Goal: Check status: Check status

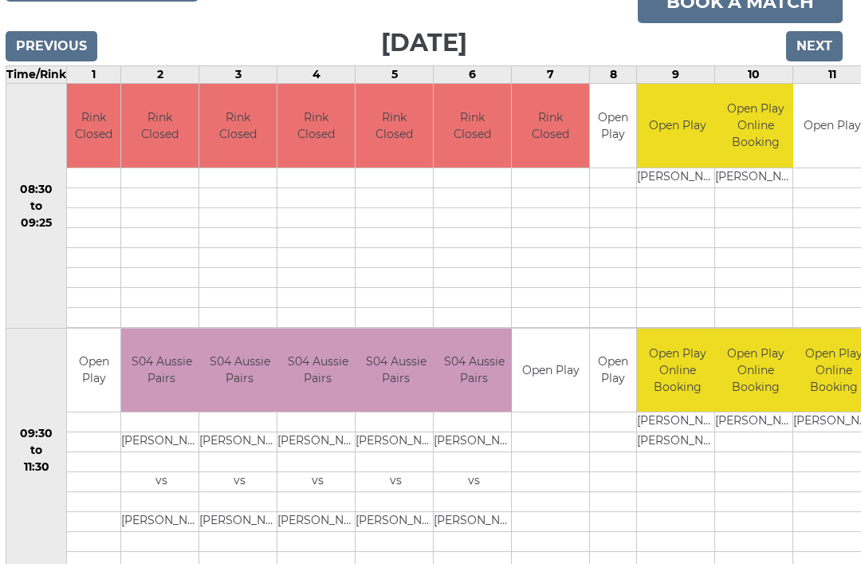
scroll to position [237, 6]
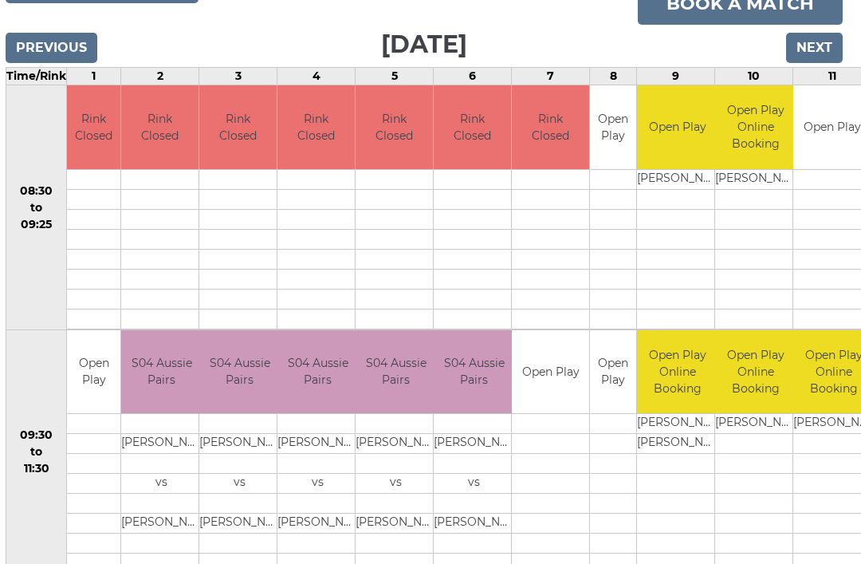
click at [67, 52] on input "Previous" at bounding box center [52, 48] width 92 height 30
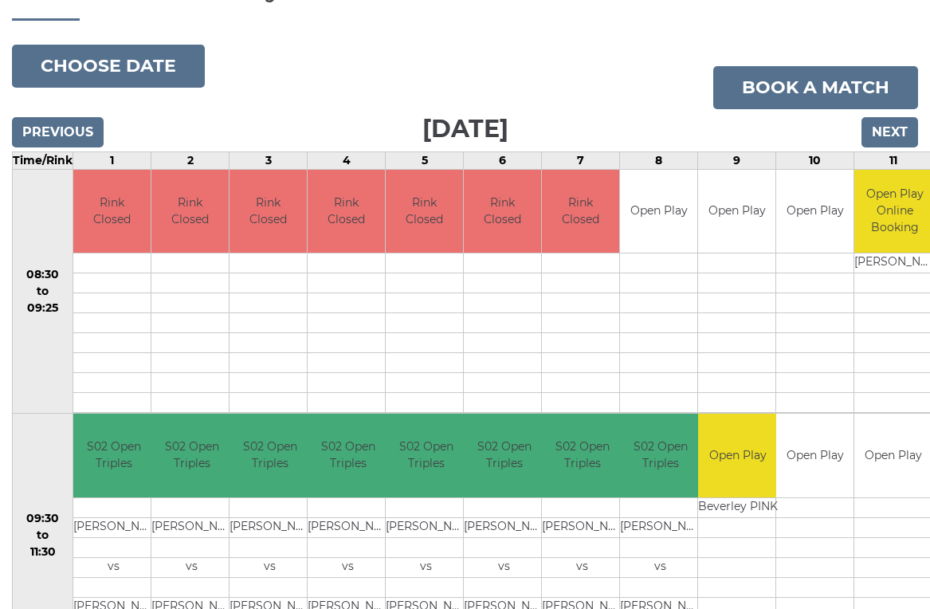
scroll to position [136, 0]
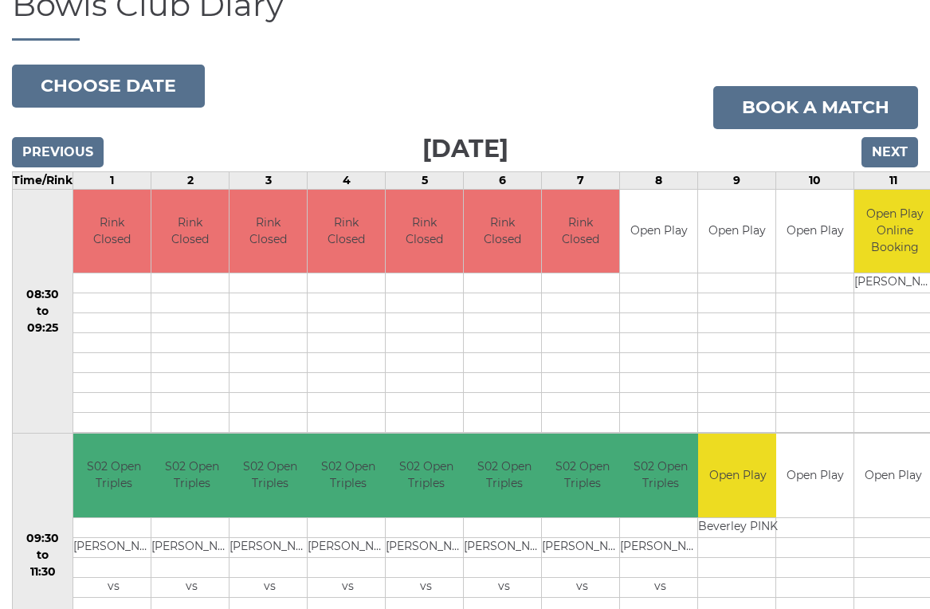
click at [84, 148] on input "Previous" at bounding box center [58, 152] width 92 height 30
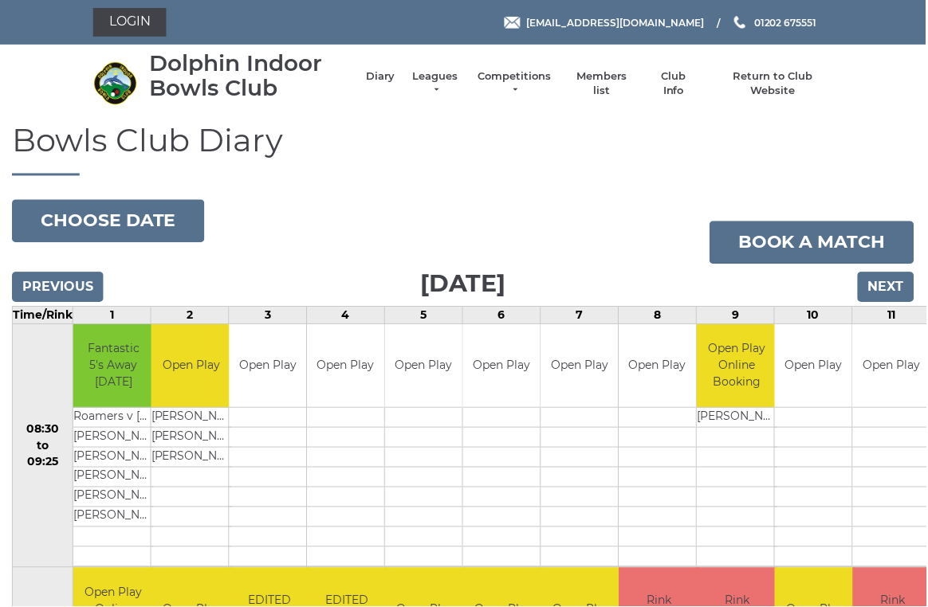
click at [50, 278] on input "Previous" at bounding box center [58, 288] width 92 height 30
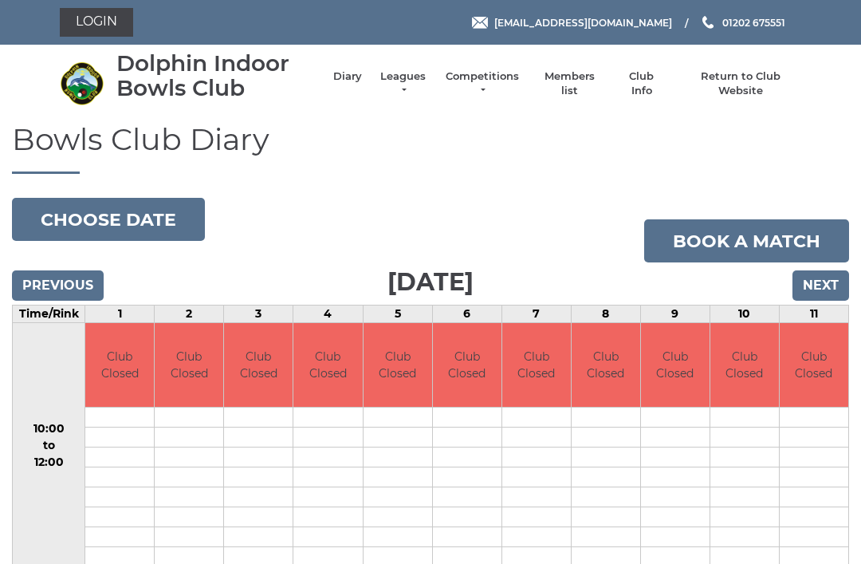
click at [43, 258] on div "Bowls Club Diary 2025-08-24 Choose date Book a match Sunday 24th August 2025 Pr…" at bounding box center [430, 468] width 861 height 690
click at [41, 270] on input "Previous" at bounding box center [58, 285] width 92 height 30
click at [43, 274] on input "Previous" at bounding box center [58, 285] width 92 height 30
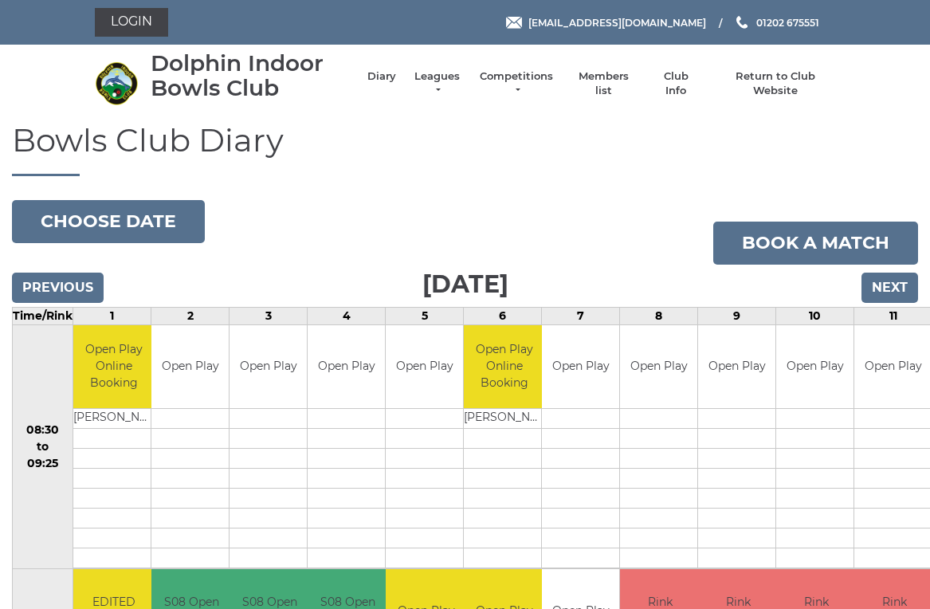
scroll to position [6, 0]
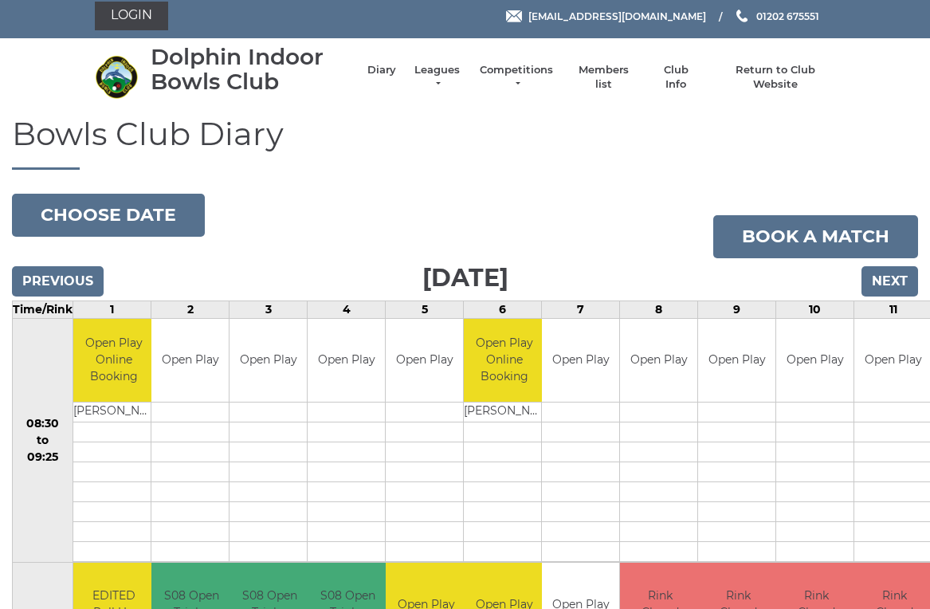
click at [37, 279] on input "Previous" at bounding box center [58, 281] width 92 height 30
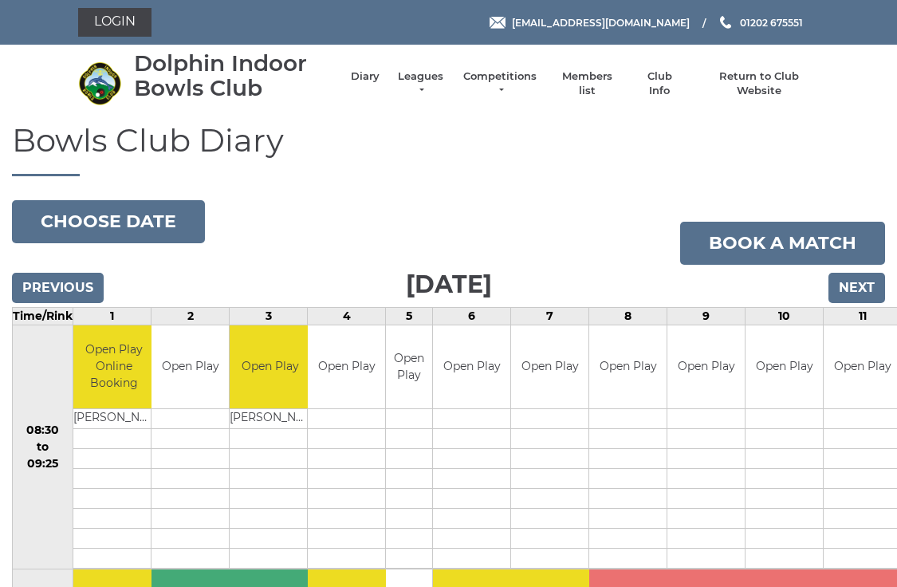
scroll to position [3, 0]
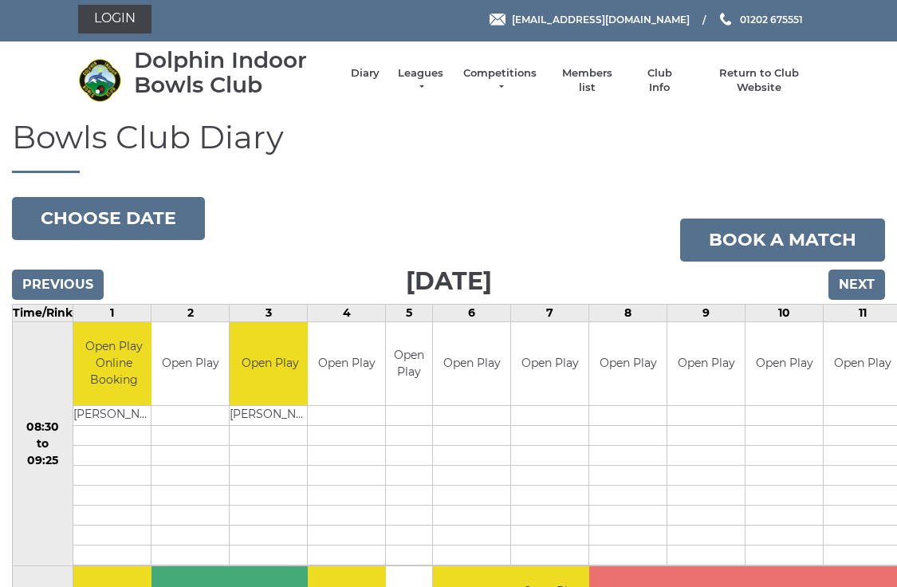
click at [38, 269] on input "Previous" at bounding box center [58, 284] width 92 height 30
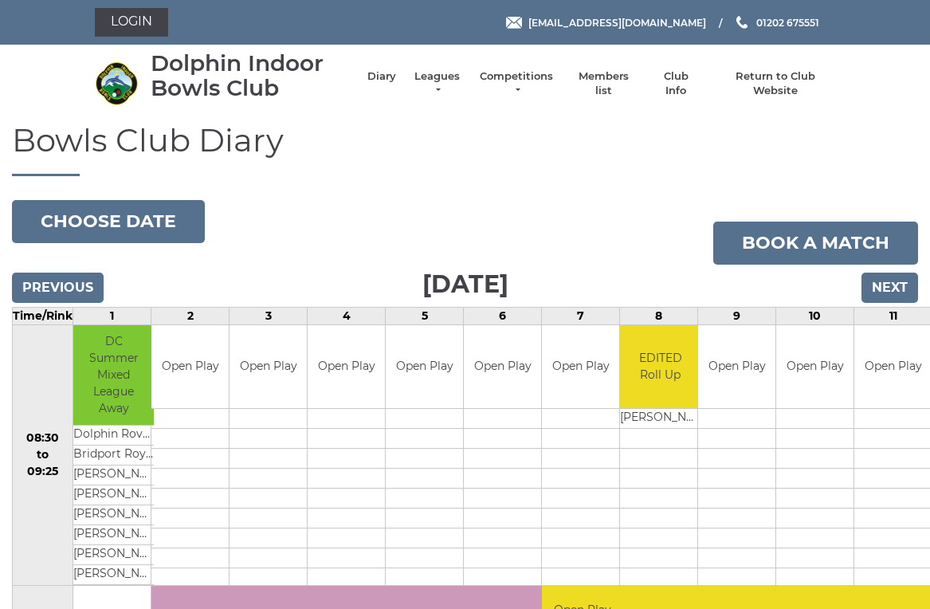
click at [45, 283] on input "Previous" at bounding box center [58, 288] width 92 height 30
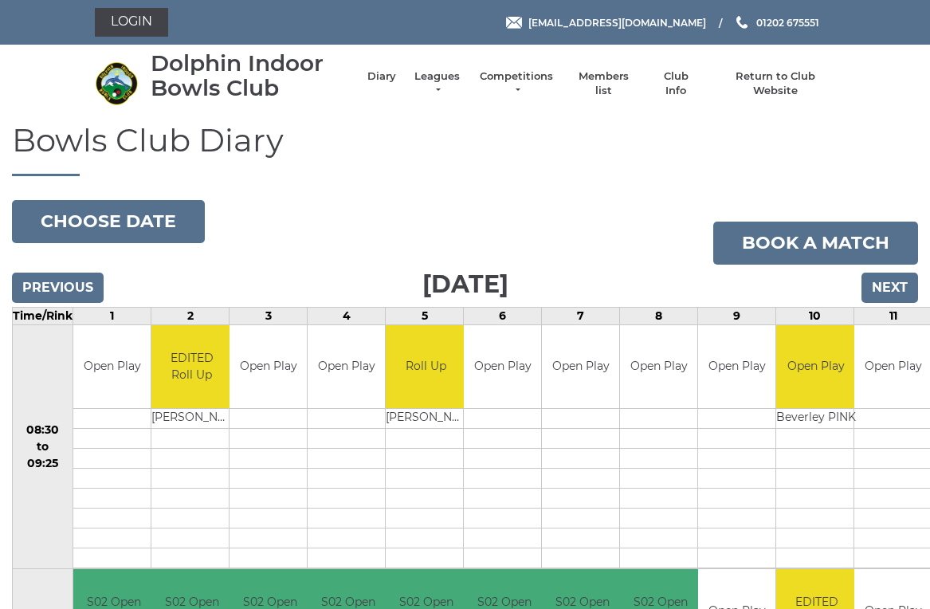
scroll to position [6, 0]
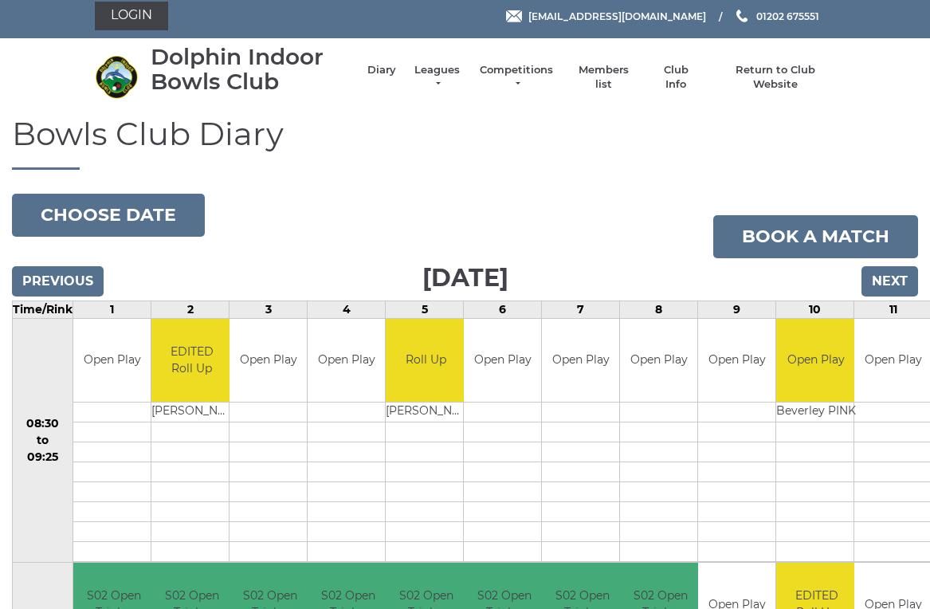
click at [900, 286] on input "Next" at bounding box center [890, 281] width 57 height 30
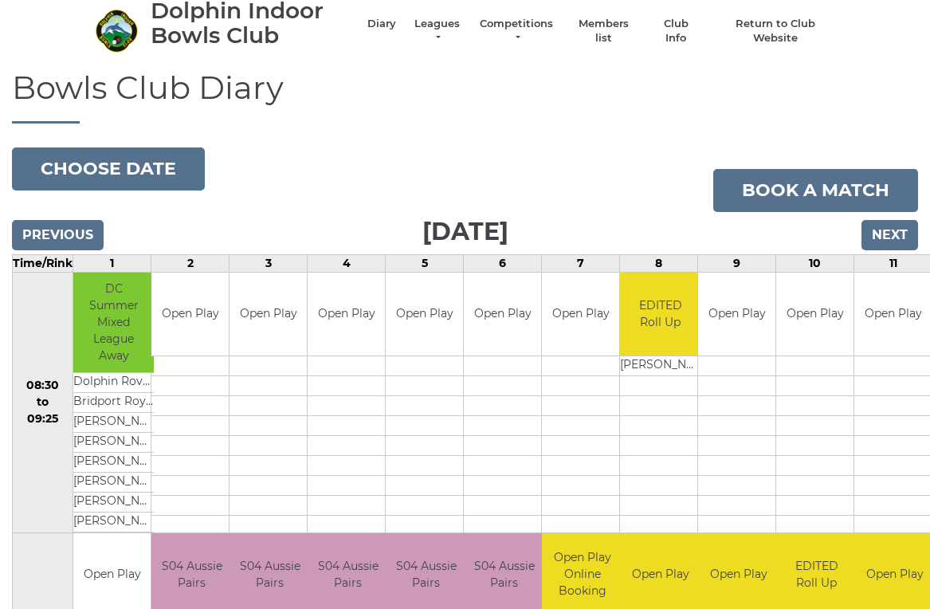
scroll to position [52, 0]
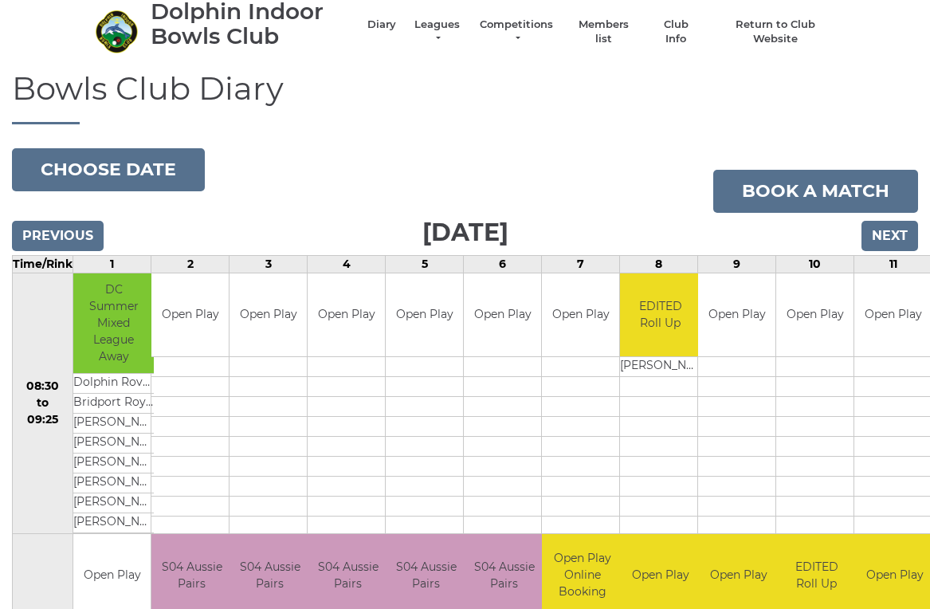
click at [902, 235] on input "Next" at bounding box center [890, 236] width 57 height 30
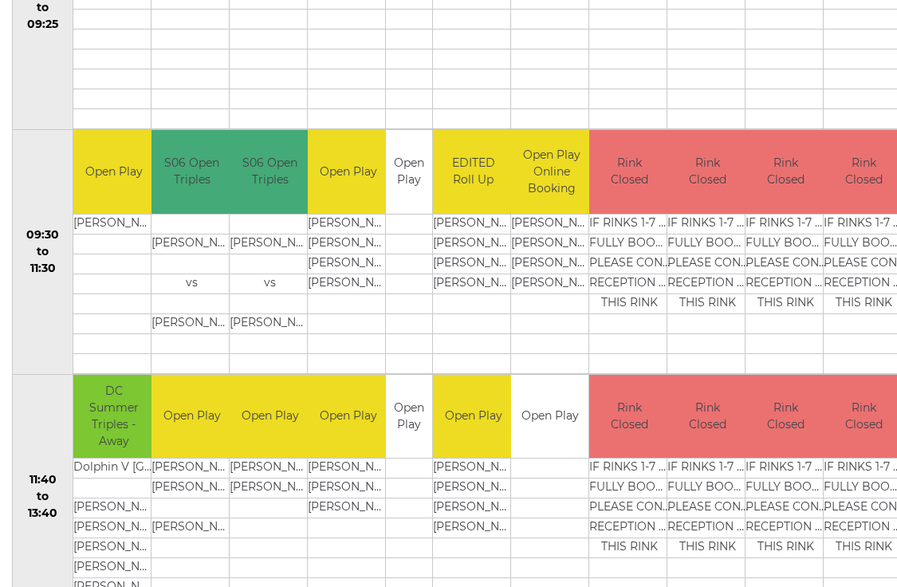
scroll to position [430, 0]
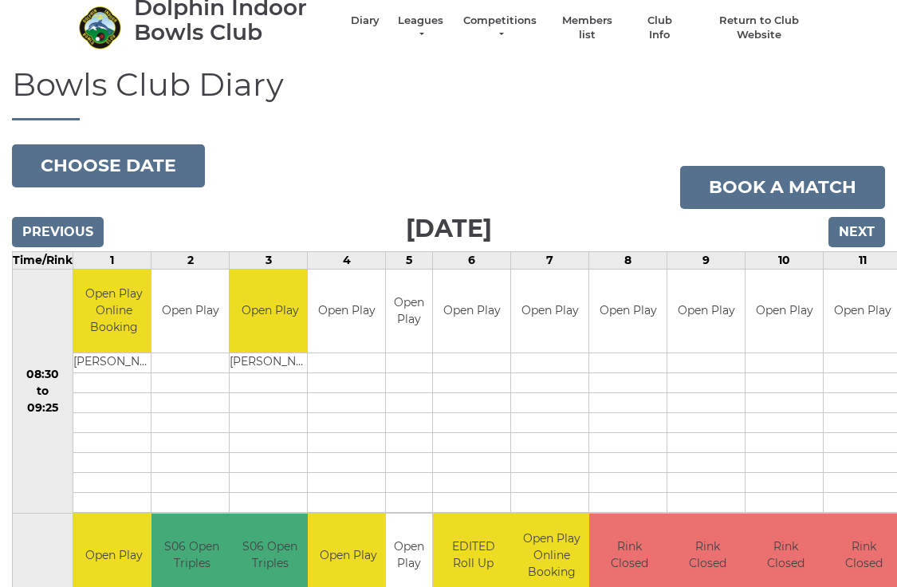
click at [869, 231] on input "Next" at bounding box center [856, 232] width 57 height 30
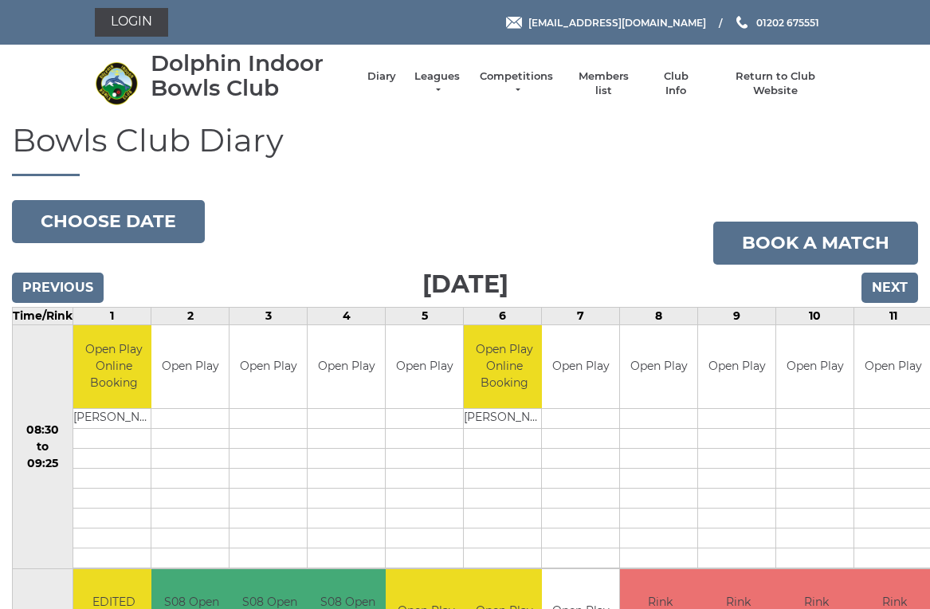
click at [903, 274] on input "Next" at bounding box center [890, 288] width 57 height 30
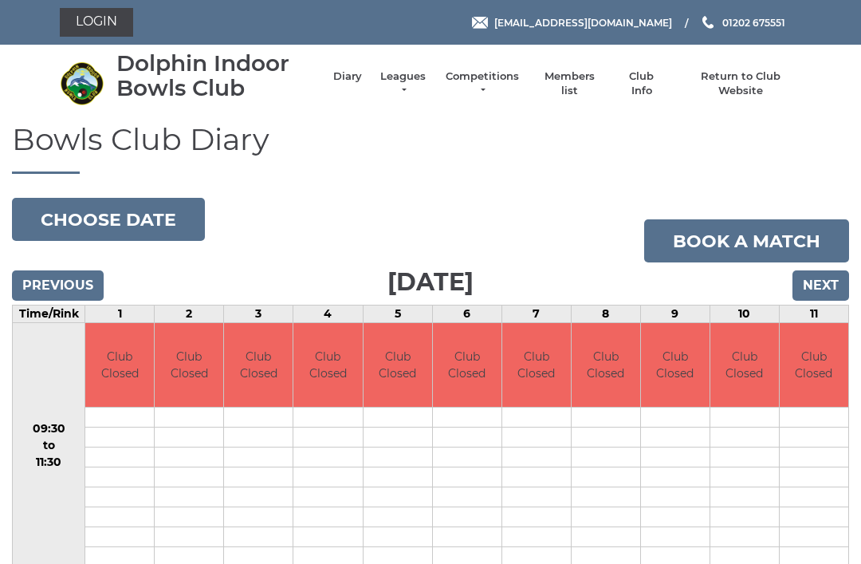
click at [828, 274] on input "Next" at bounding box center [820, 285] width 57 height 30
click at [833, 285] on input "Next" at bounding box center [820, 285] width 57 height 30
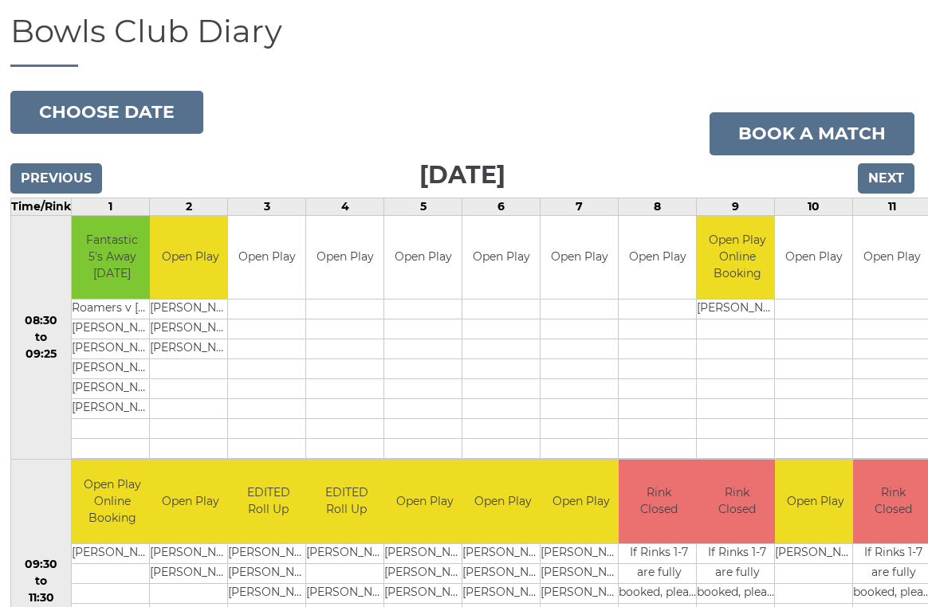
scroll to position [100, 2]
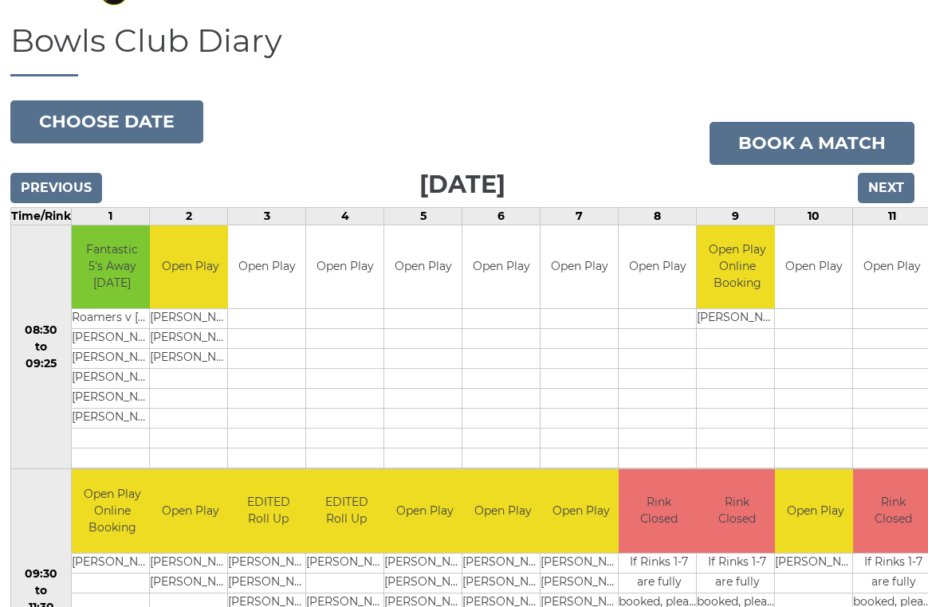
click at [899, 185] on input "Next" at bounding box center [886, 188] width 57 height 30
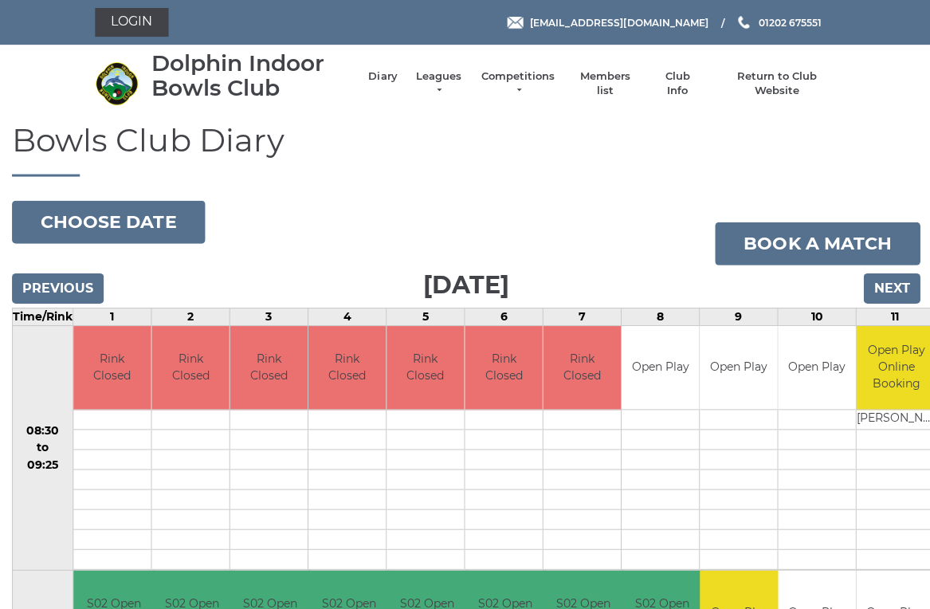
click at [902, 275] on input "Next" at bounding box center [890, 288] width 57 height 30
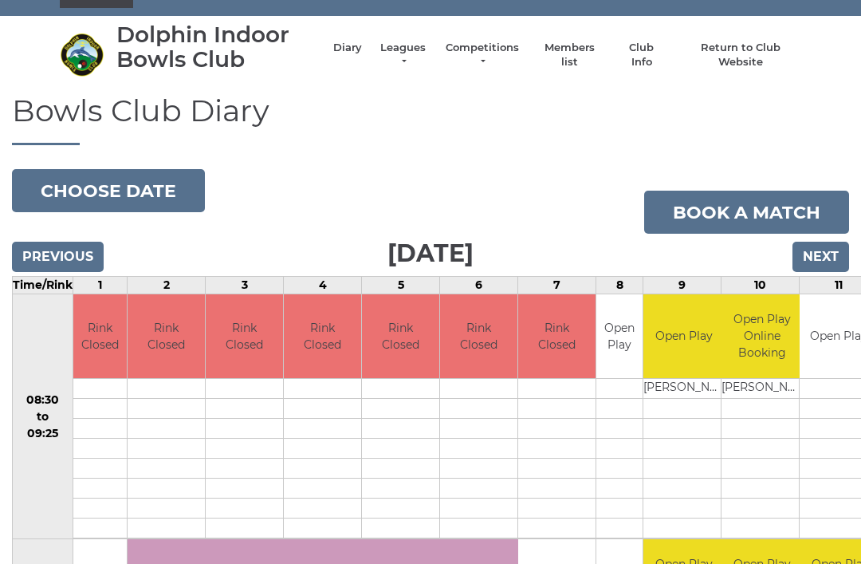
scroll to position [24, 0]
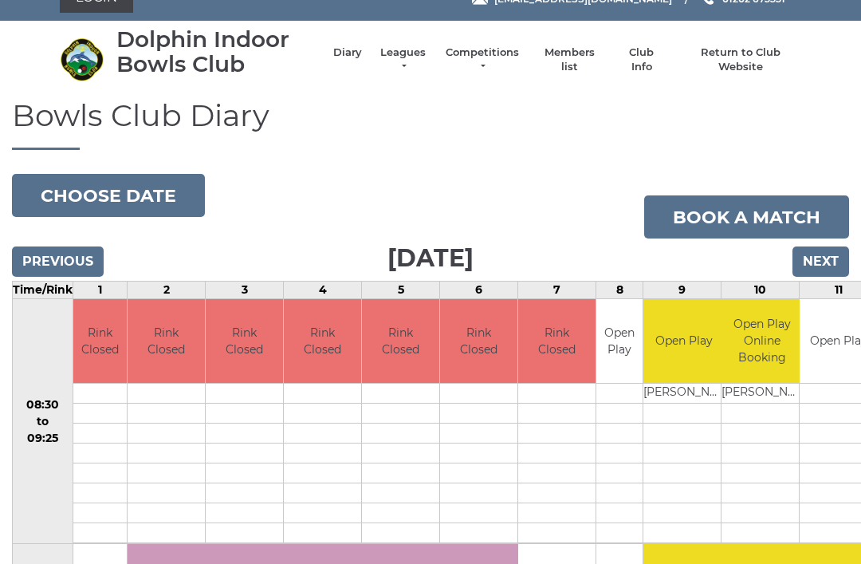
click at [828, 263] on input "Next" at bounding box center [820, 261] width 57 height 30
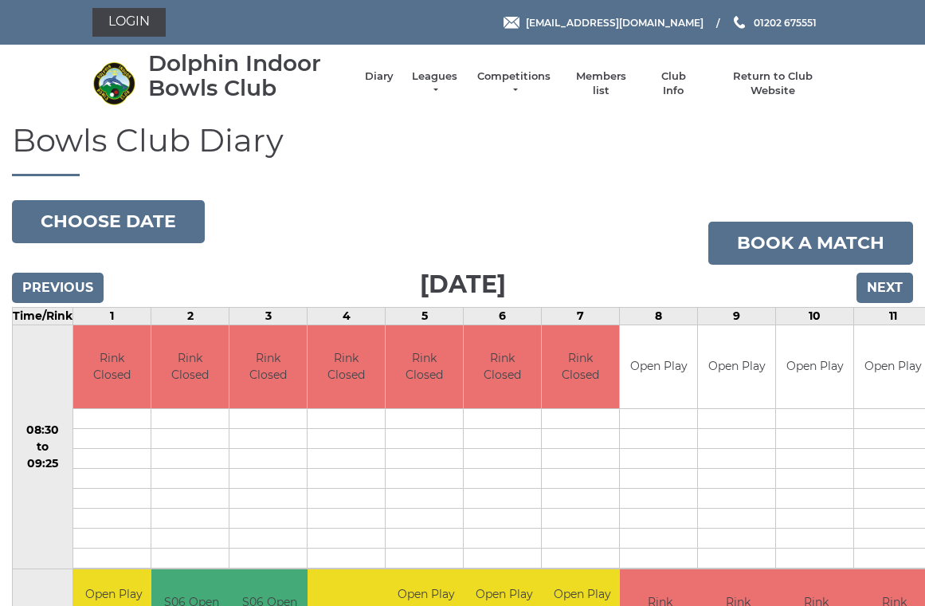
click at [888, 282] on input "Next" at bounding box center [885, 288] width 57 height 30
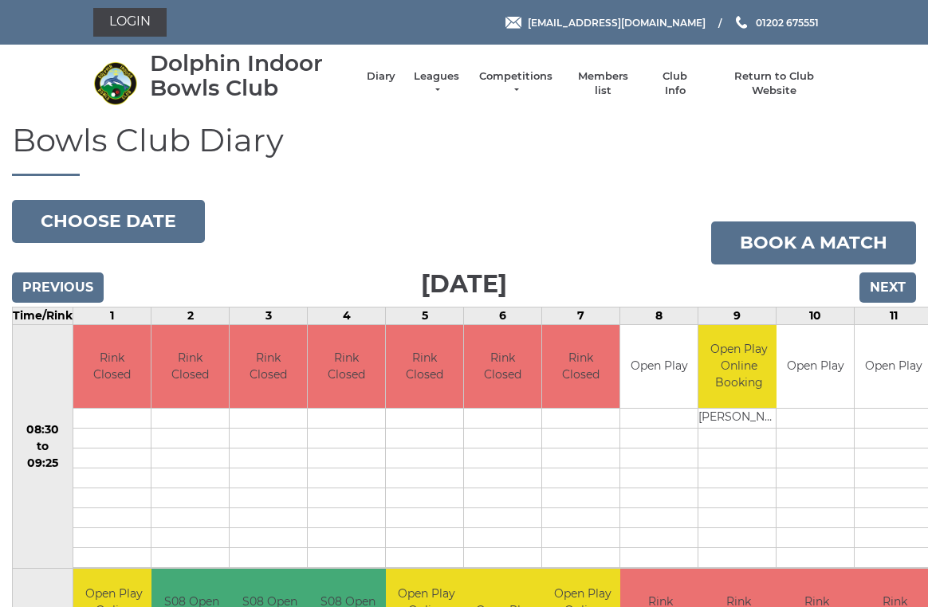
click at [901, 289] on input "Next" at bounding box center [887, 288] width 57 height 30
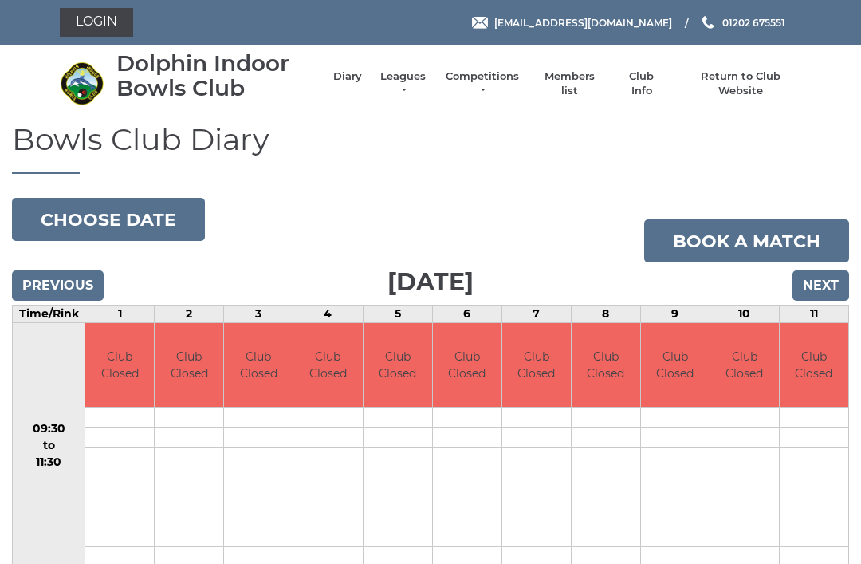
click at [46, 278] on input "Previous" at bounding box center [58, 285] width 92 height 30
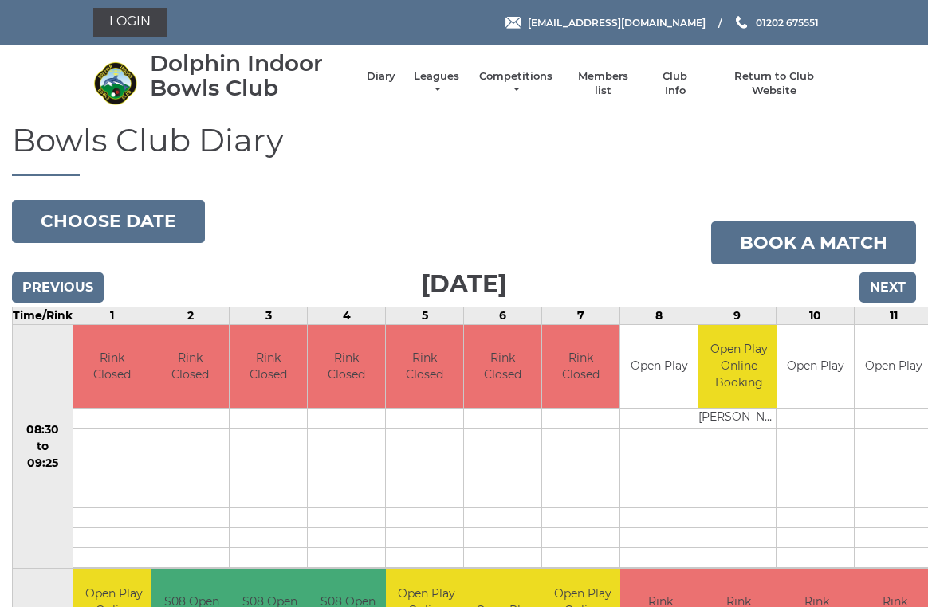
scroll to position [6, 0]
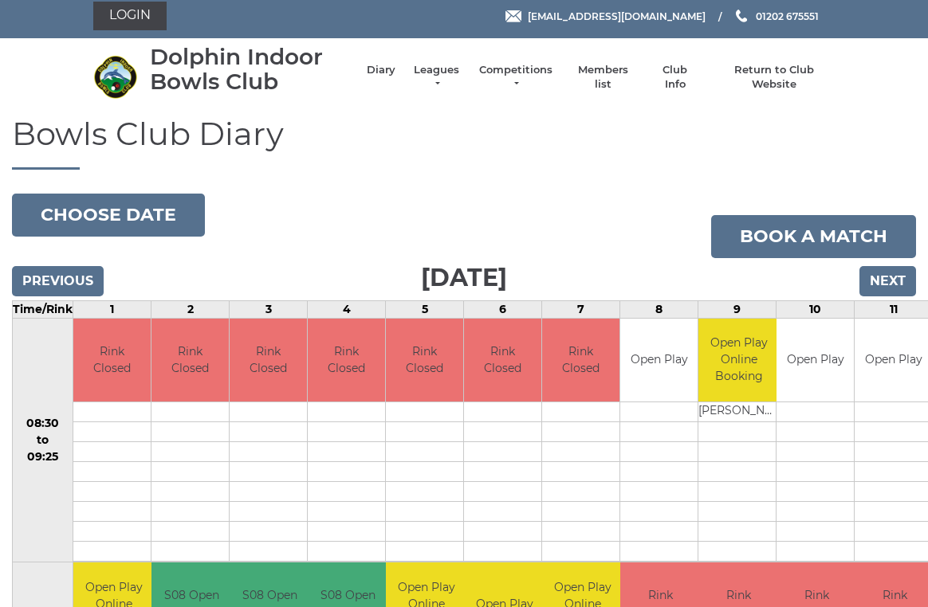
click at [47, 288] on input "Previous" at bounding box center [58, 281] width 92 height 30
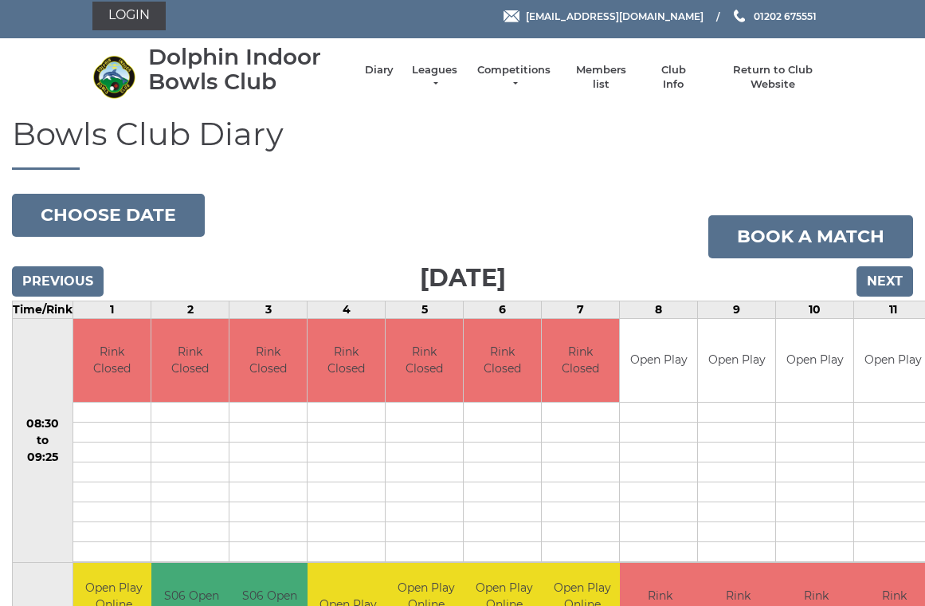
scroll to position [6, 0]
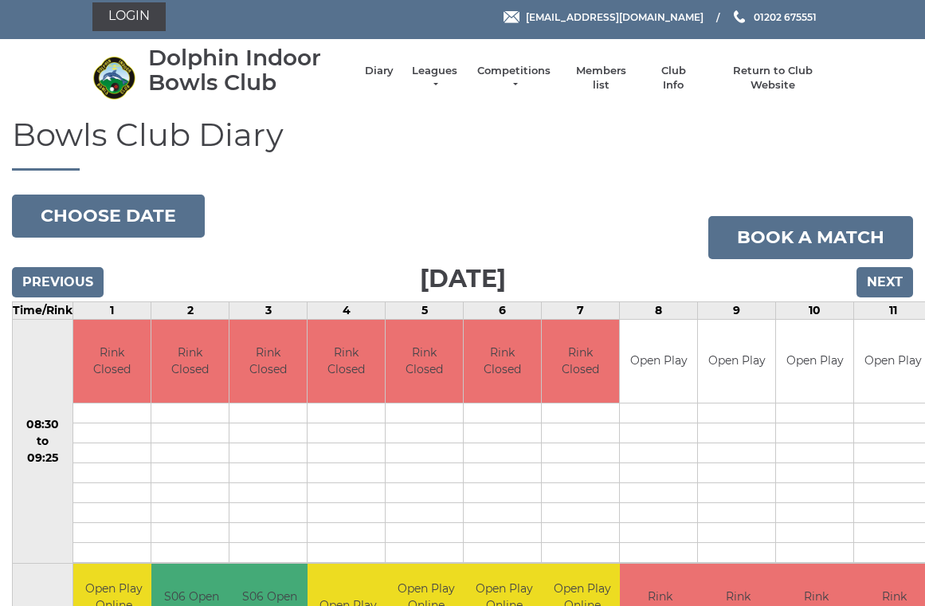
click at [44, 268] on input "Previous" at bounding box center [58, 282] width 92 height 30
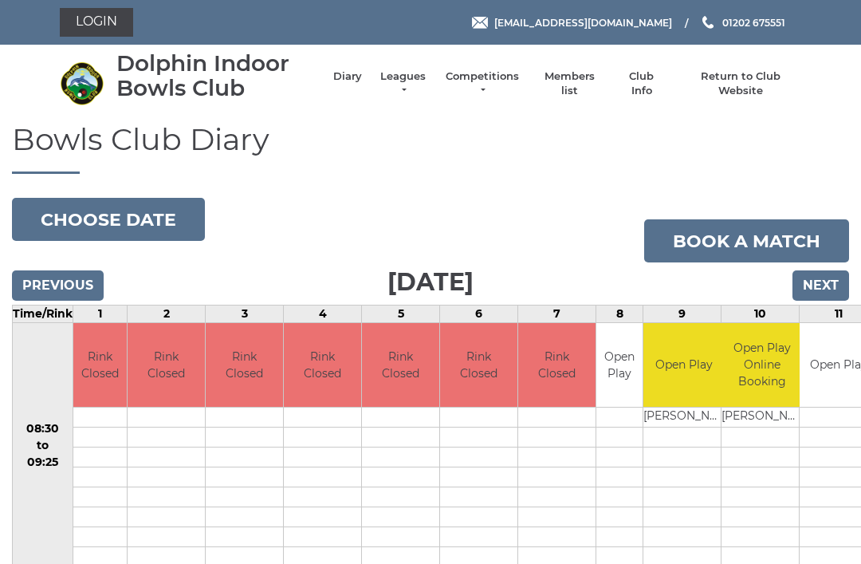
click at [835, 282] on input "Next" at bounding box center [820, 285] width 57 height 30
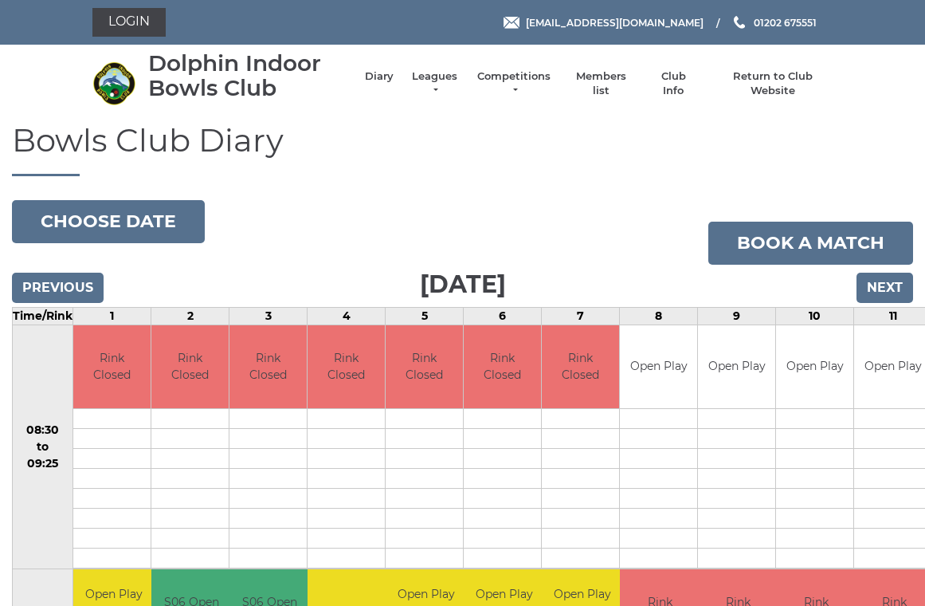
click at [898, 283] on input "Next" at bounding box center [885, 288] width 57 height 30
